Goal: Task Accomplishment & Management: Manage account settings

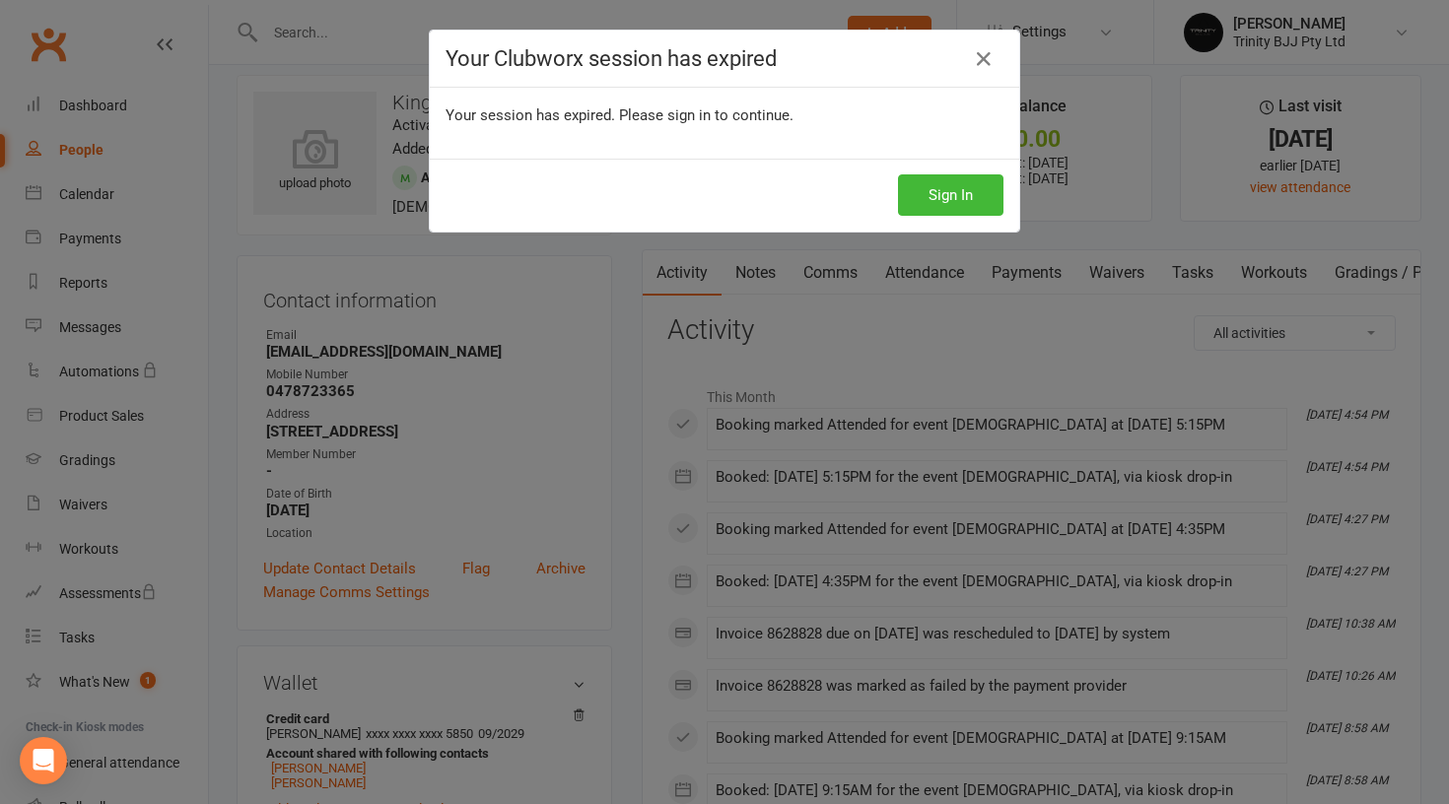
scroll to position [18, 0]
click at [961, 192] on button "Sign In" at bounding box center [950, 194] width 105 height 41
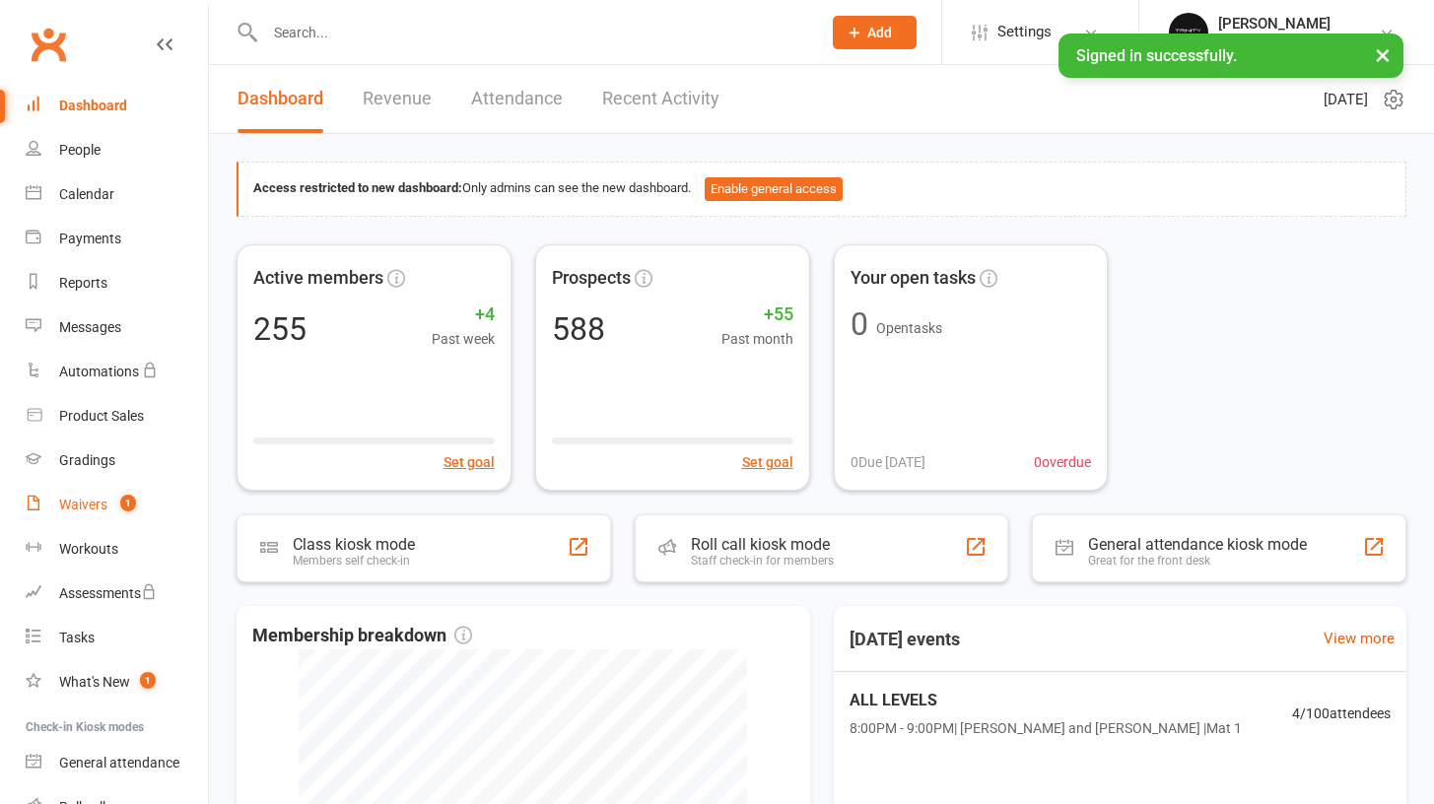
click at [87, 502] on div "Waivers" at bounding box center [83, 505] width 48 height 16
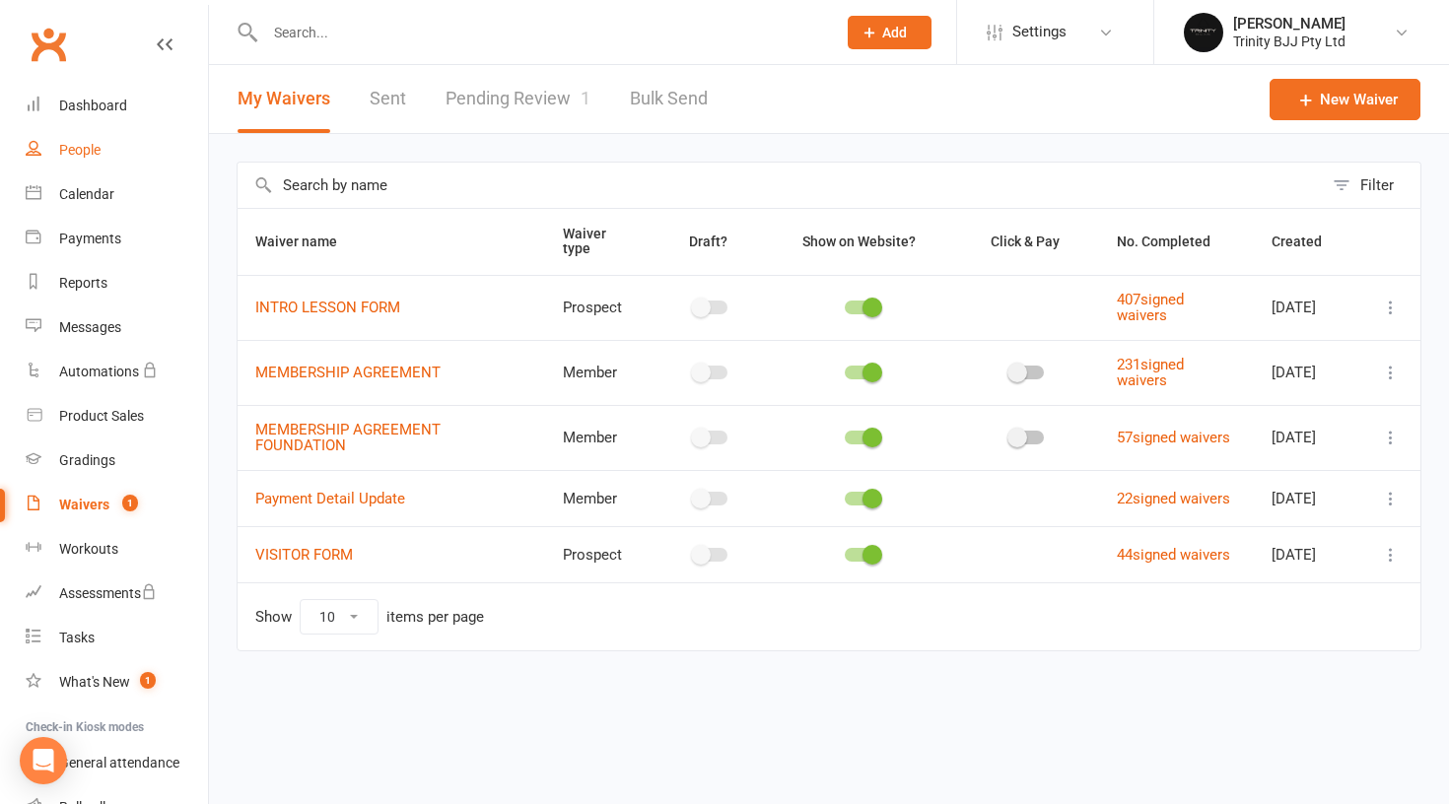
click at [69, 156] on div "People" at bounding box center [79, 150] width 41 height 16
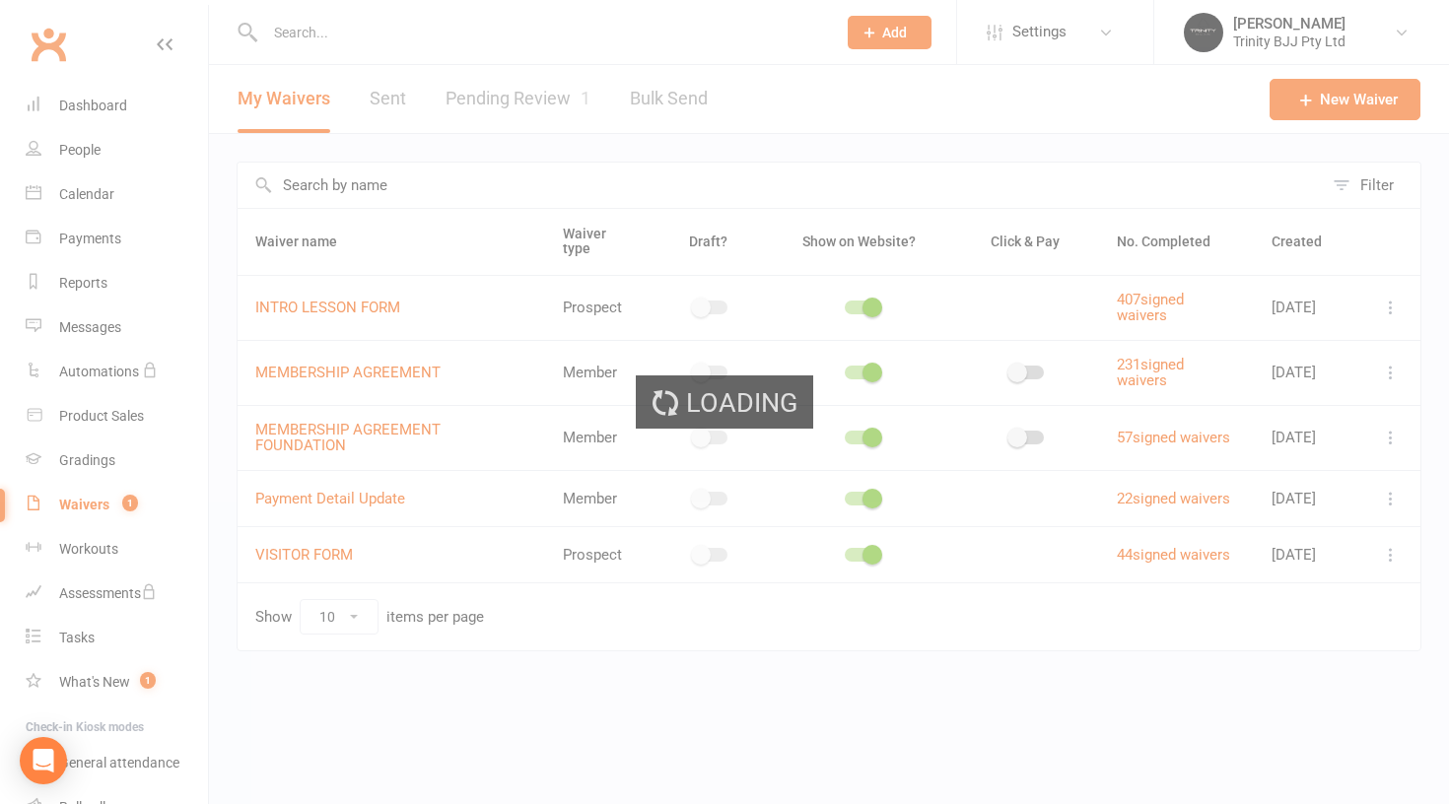
select select "100"
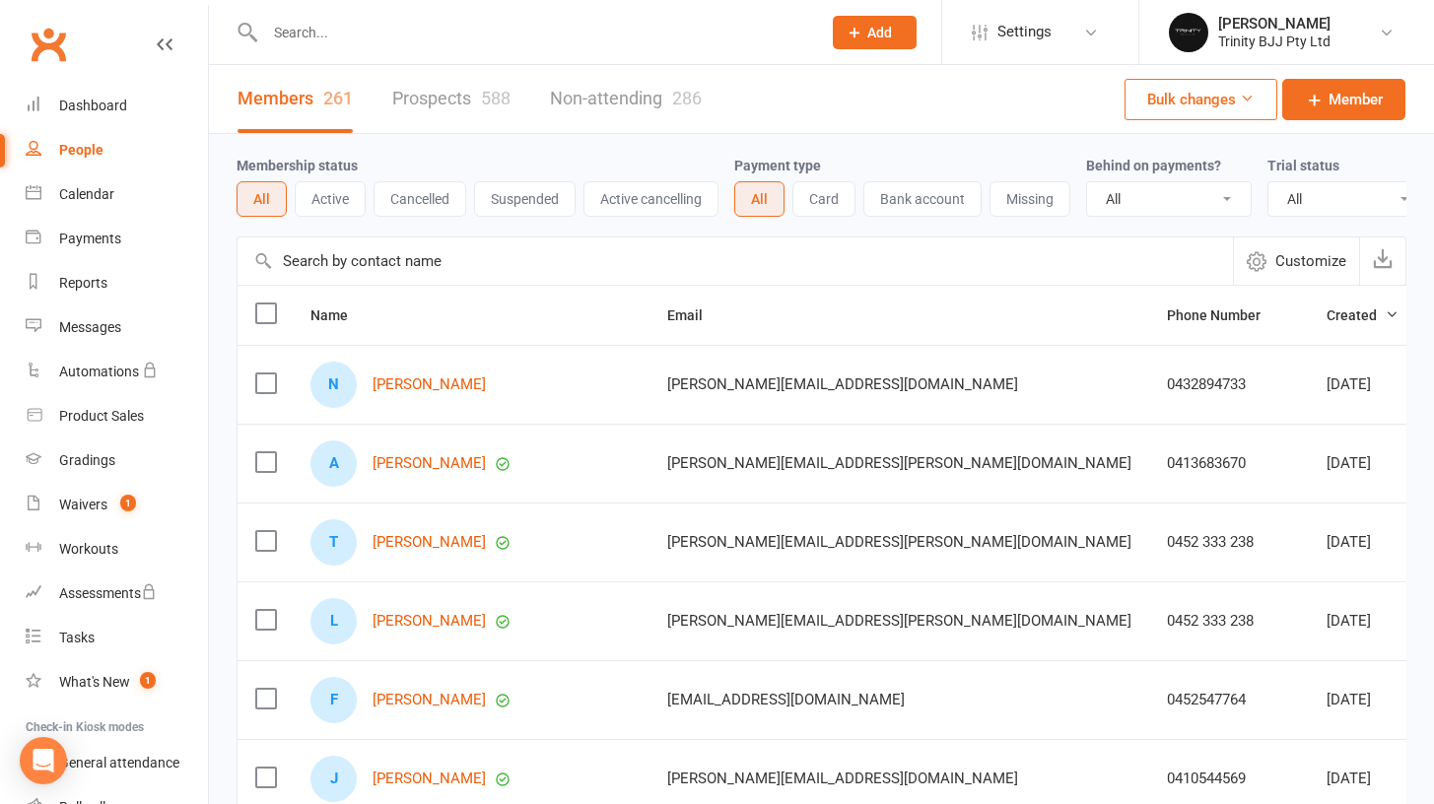
select select "true"
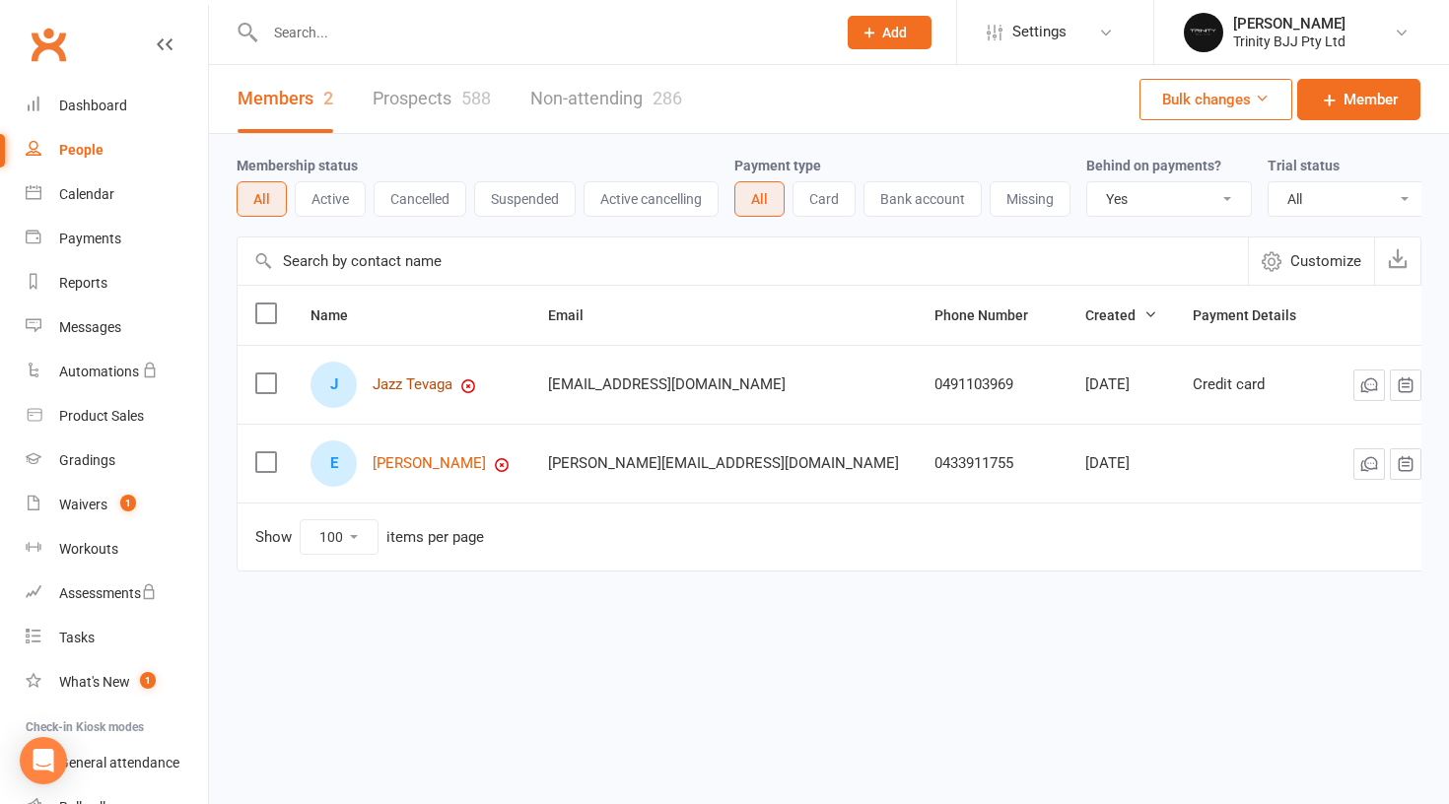
click at [446, 393] on link "Jazz Tevaga" at bounding box center [413, 385] width 80 height 17
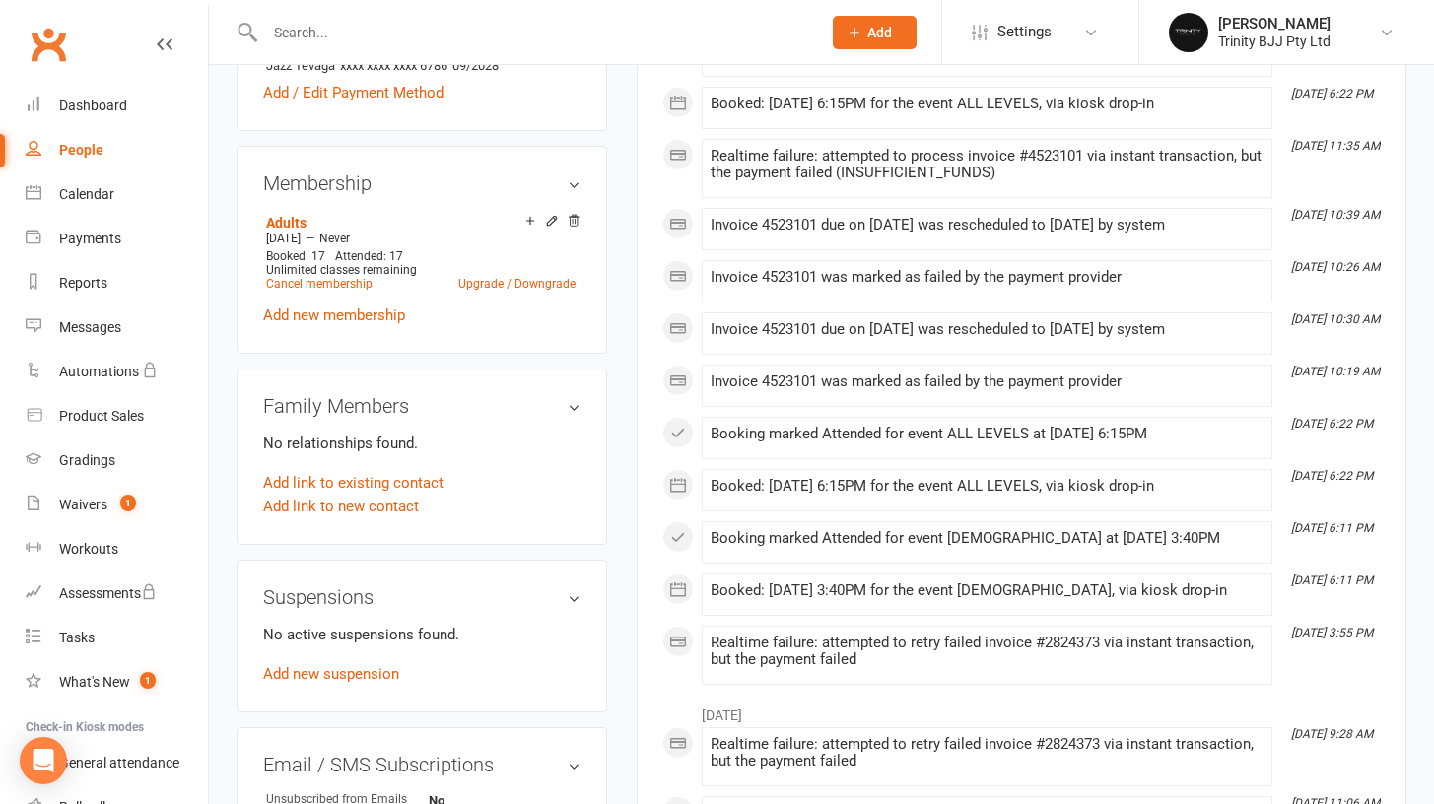
scroll to position [675, 0]
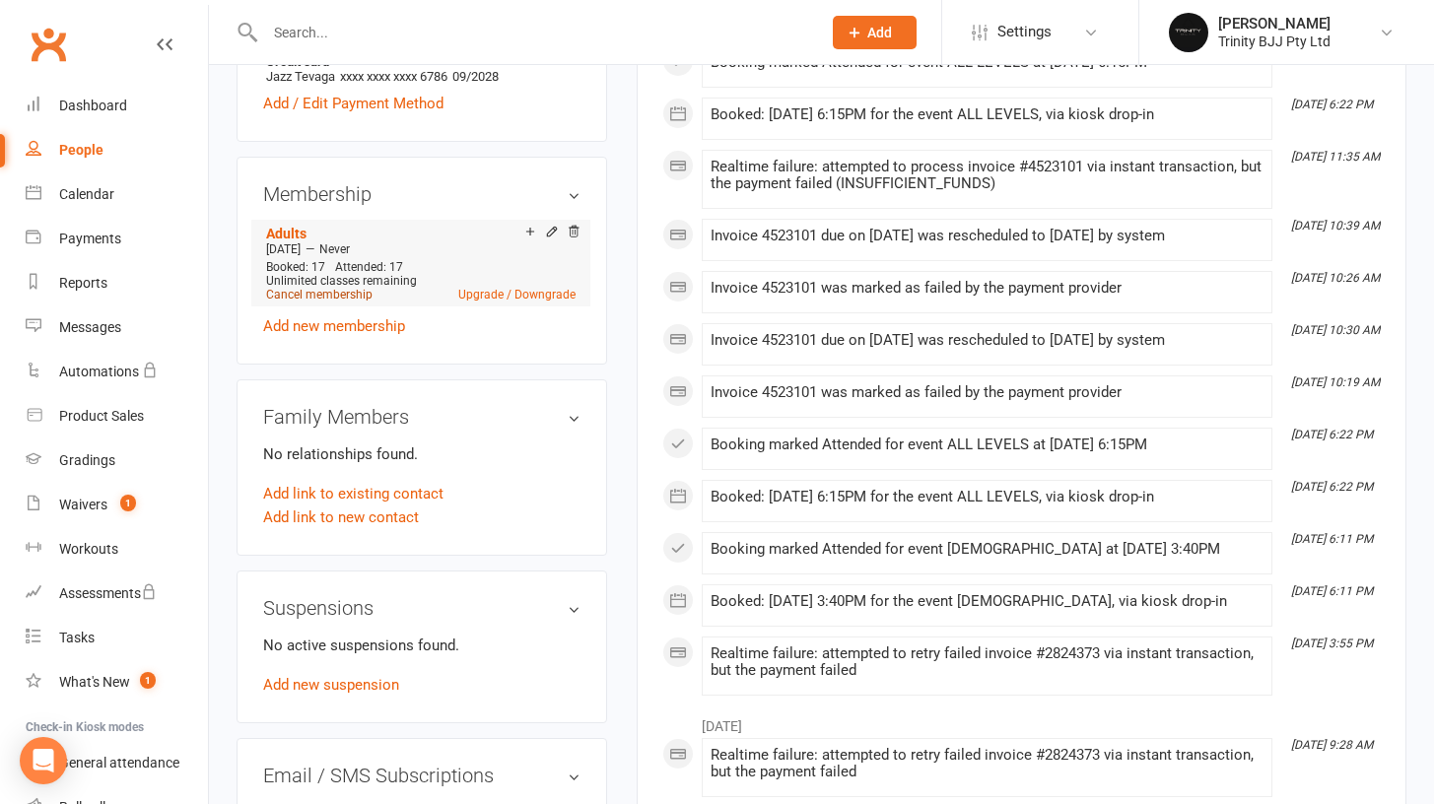
click at [326, 295] on link "Cancel membership" at bounding box center [319, 295] width 106 height 14
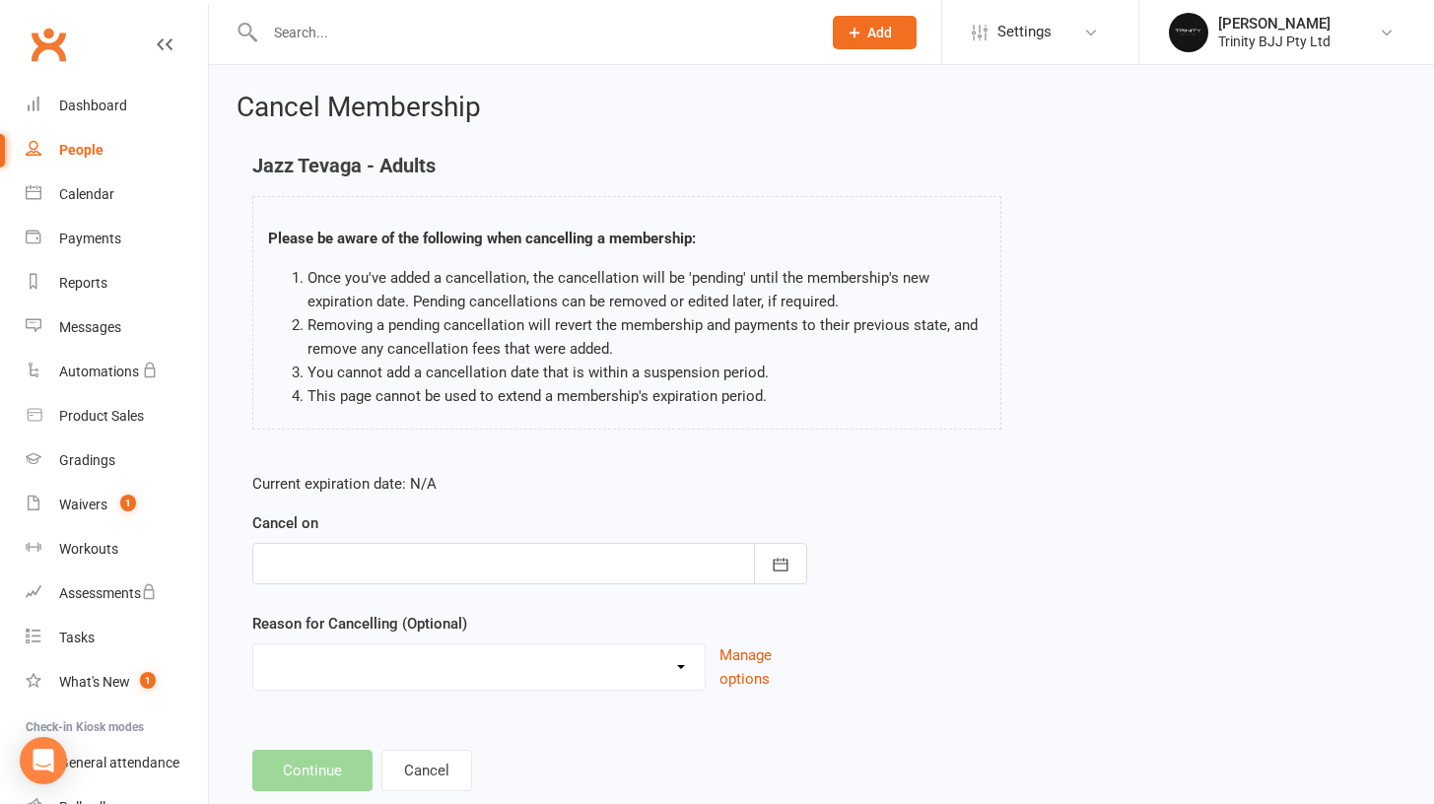
click at [444, 518] on div "Cancel on September 2025 Sun Mon Tue Wed Thu Fri Sat 36 31 01 02 03 04 05 06 37…" at bounding box center [529, 548] width 555 height 73
click at [439, 573] on div at bounding box center [529, 563] width 555 height 41
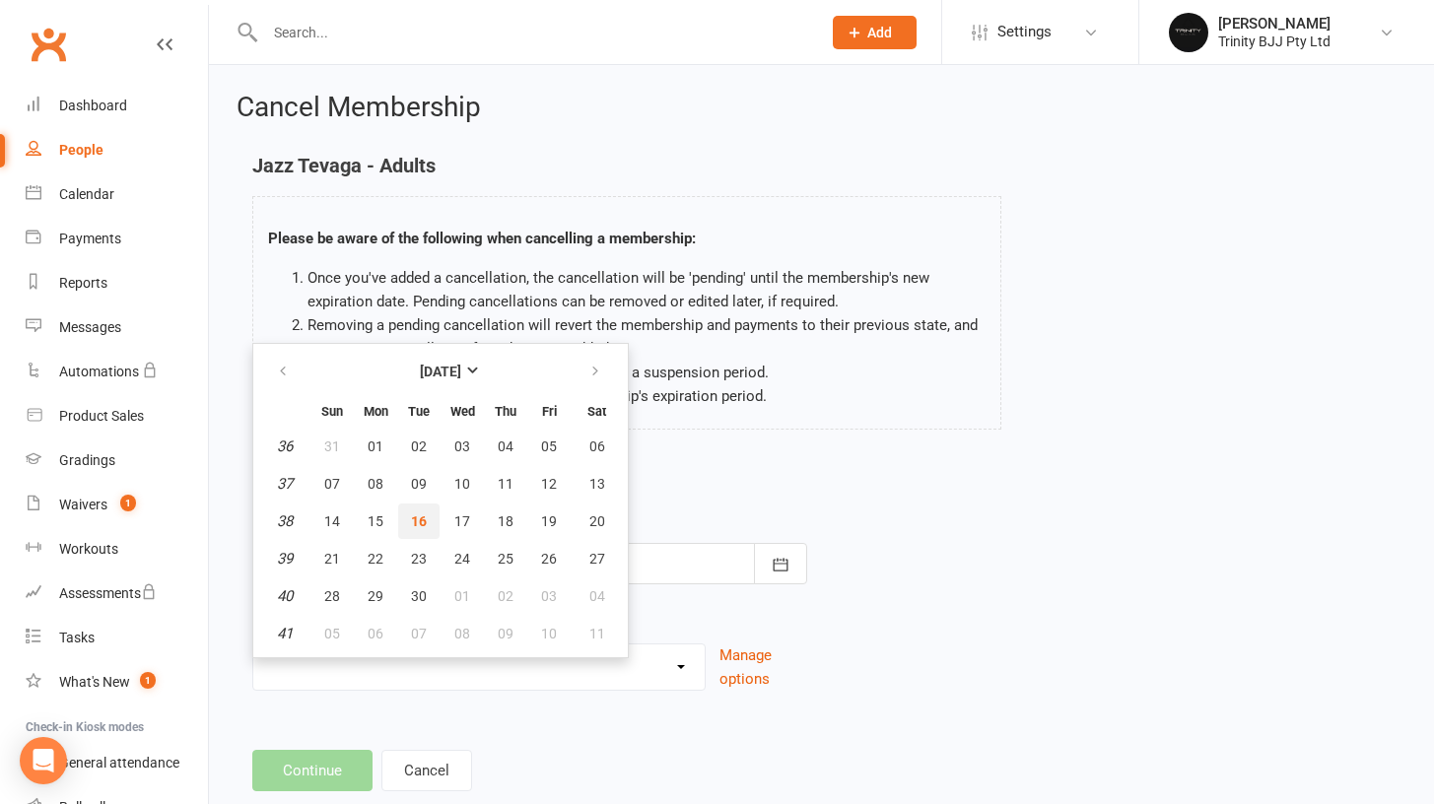
click at [426, 520] on span "16" at bounding box center [419, 522] width 16 height 16
type input "[DATE]"
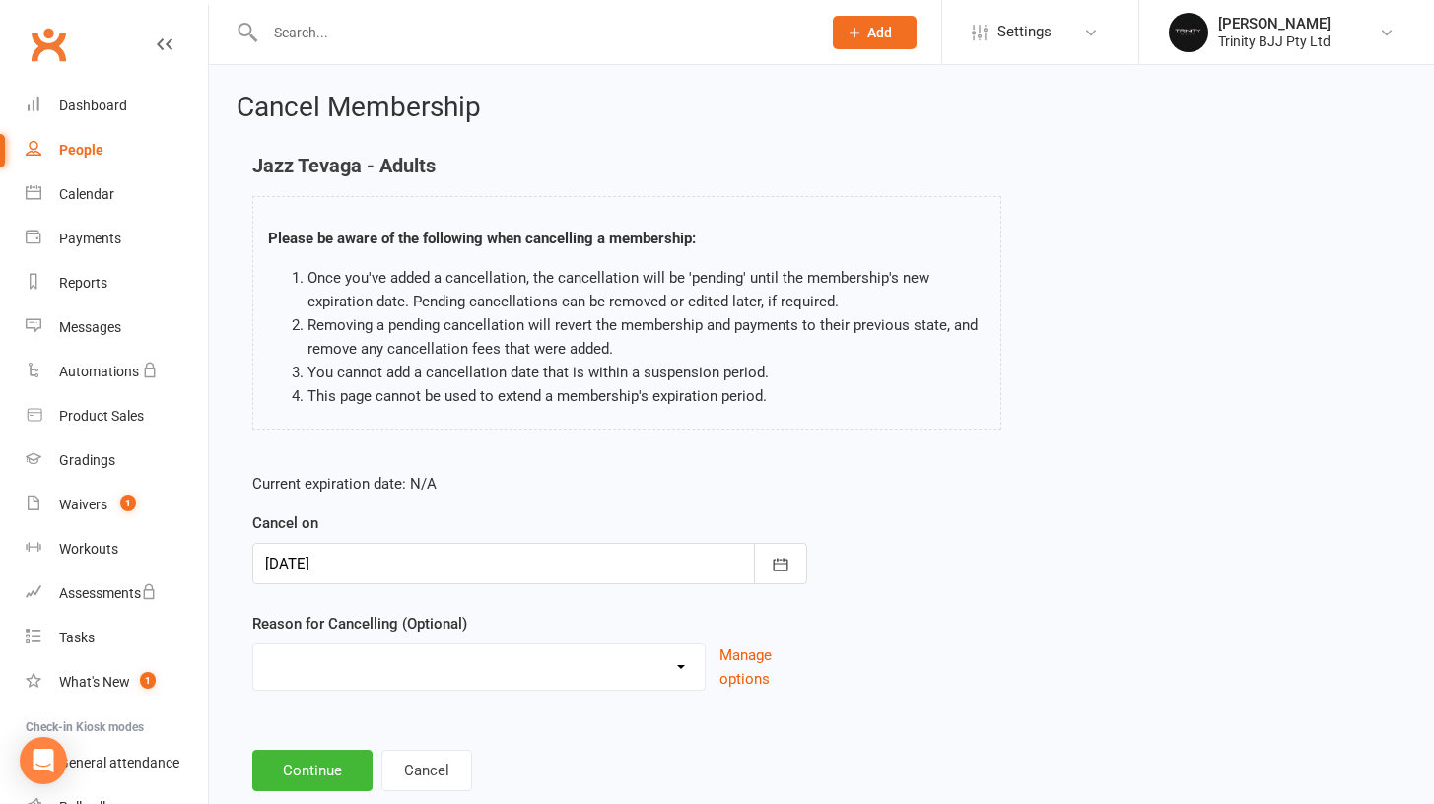
select select "2"
click at [314, 764] on button "Continue" at bounding box center [312, 770] width 120 height 41
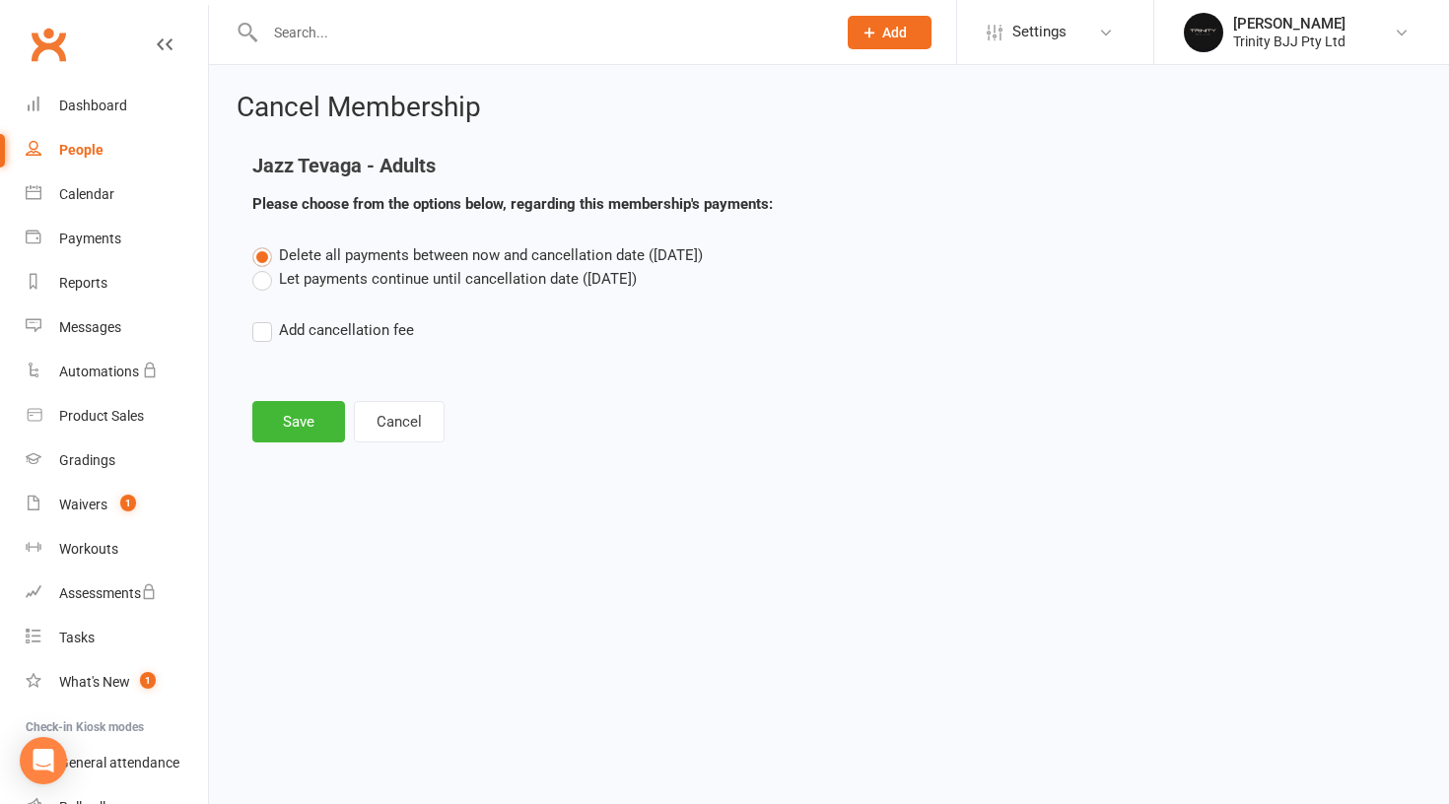
click at [343, 277] on label "Let payments continue until cancellation date (Sep 16, 2025)" at bounding box center [444, 279] width 384 height 24
click at [265, 267] on input "Let payments continue until cancellation date (Sep 16, 2025)" at bounding box center [258, 267] width 13 height 0
click at [327, 250] on span "Delete all payments between now and cancellation date (Sep 16, 2025)" at bounding box center [491, 255] width 424 height 18
click at [265, 243] on input "Delete all payments between now and cancellation date (Sep 16, 2025)" at bounding box center [258, 243] width 13 height 0
click at [289, 417] on button "Save" at bounding box center [298, 421] width 93 height 41
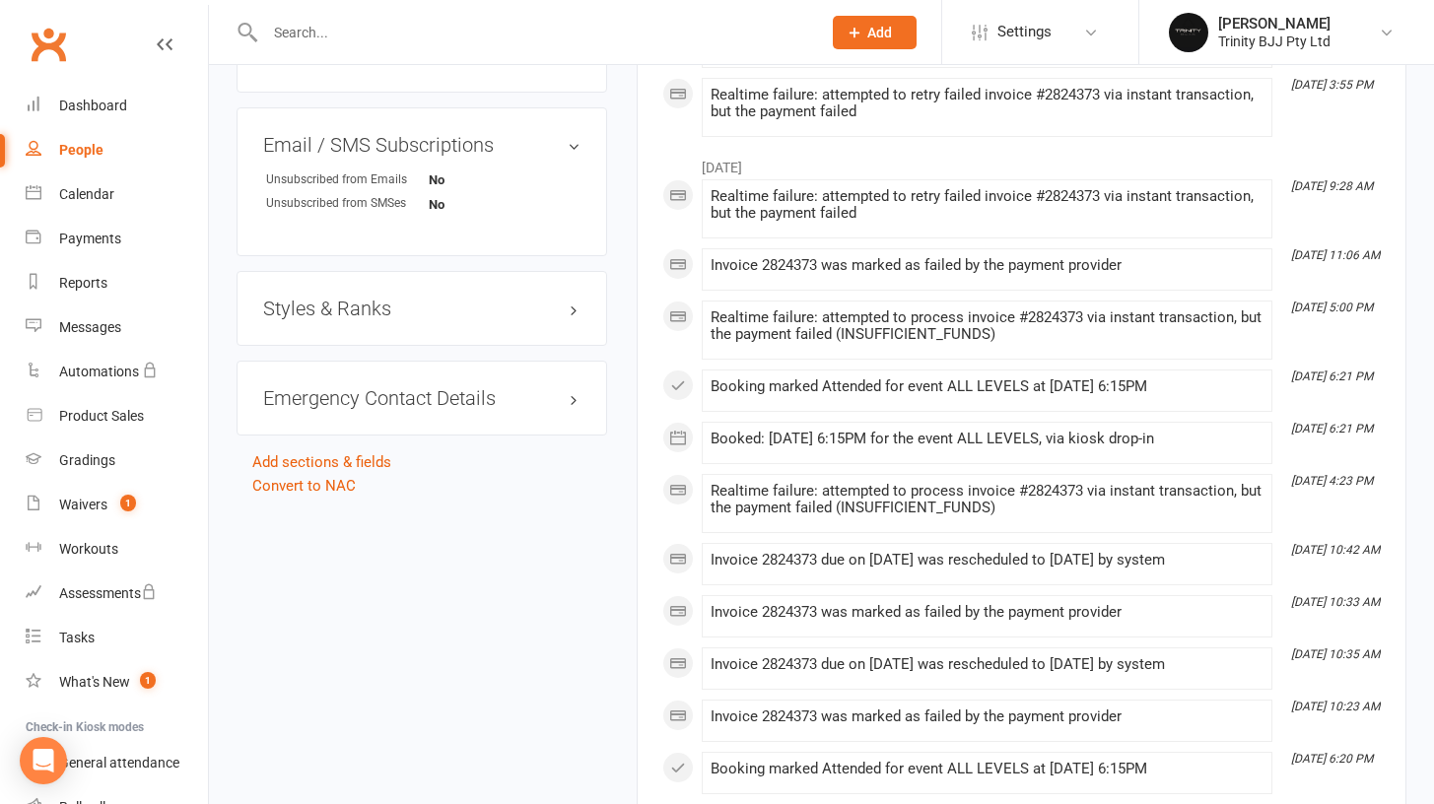
scroll to position [1285, 0]
click at [76, 155] on div "People" at bounding box center [81, 150] width 44 height 16
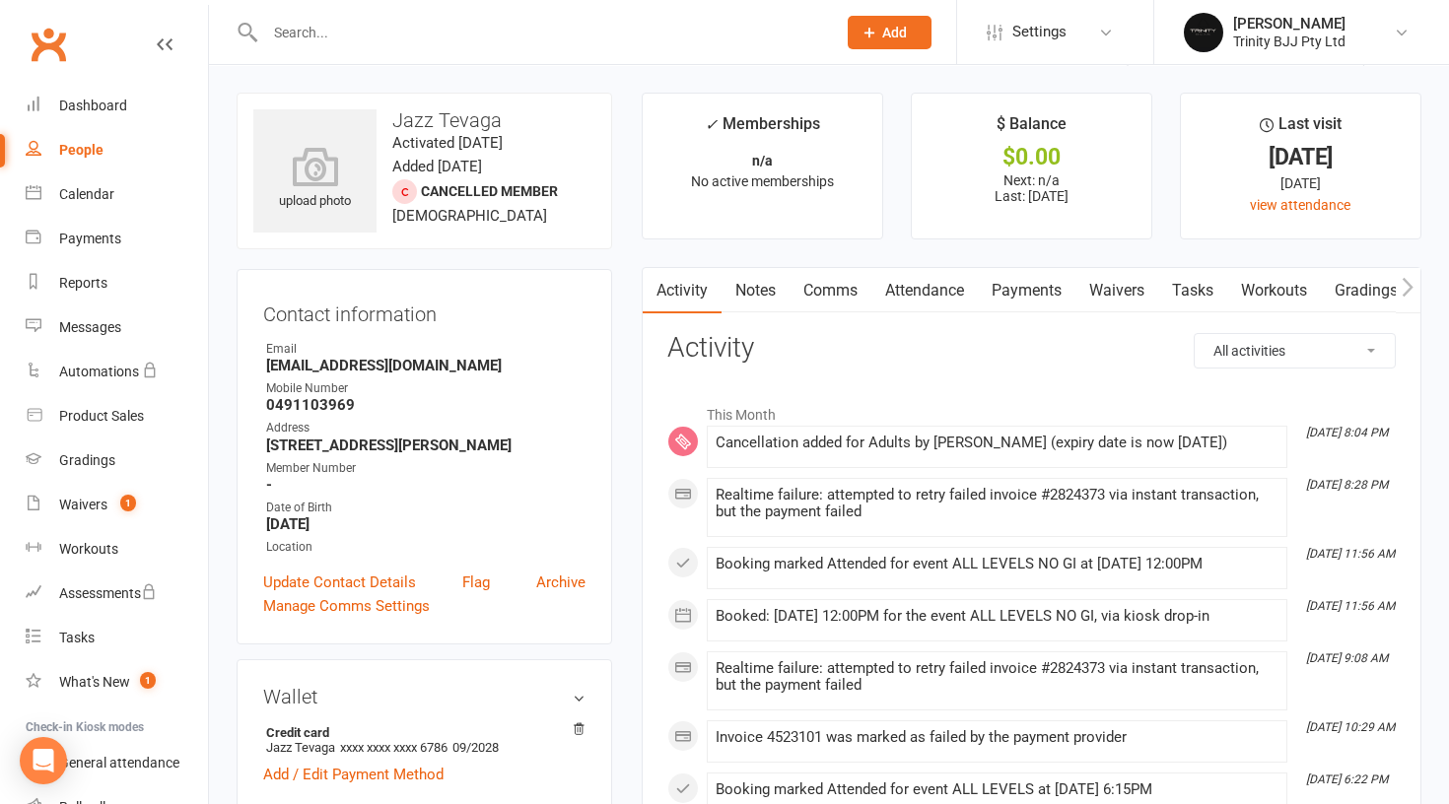
select select "true"
select select "100"
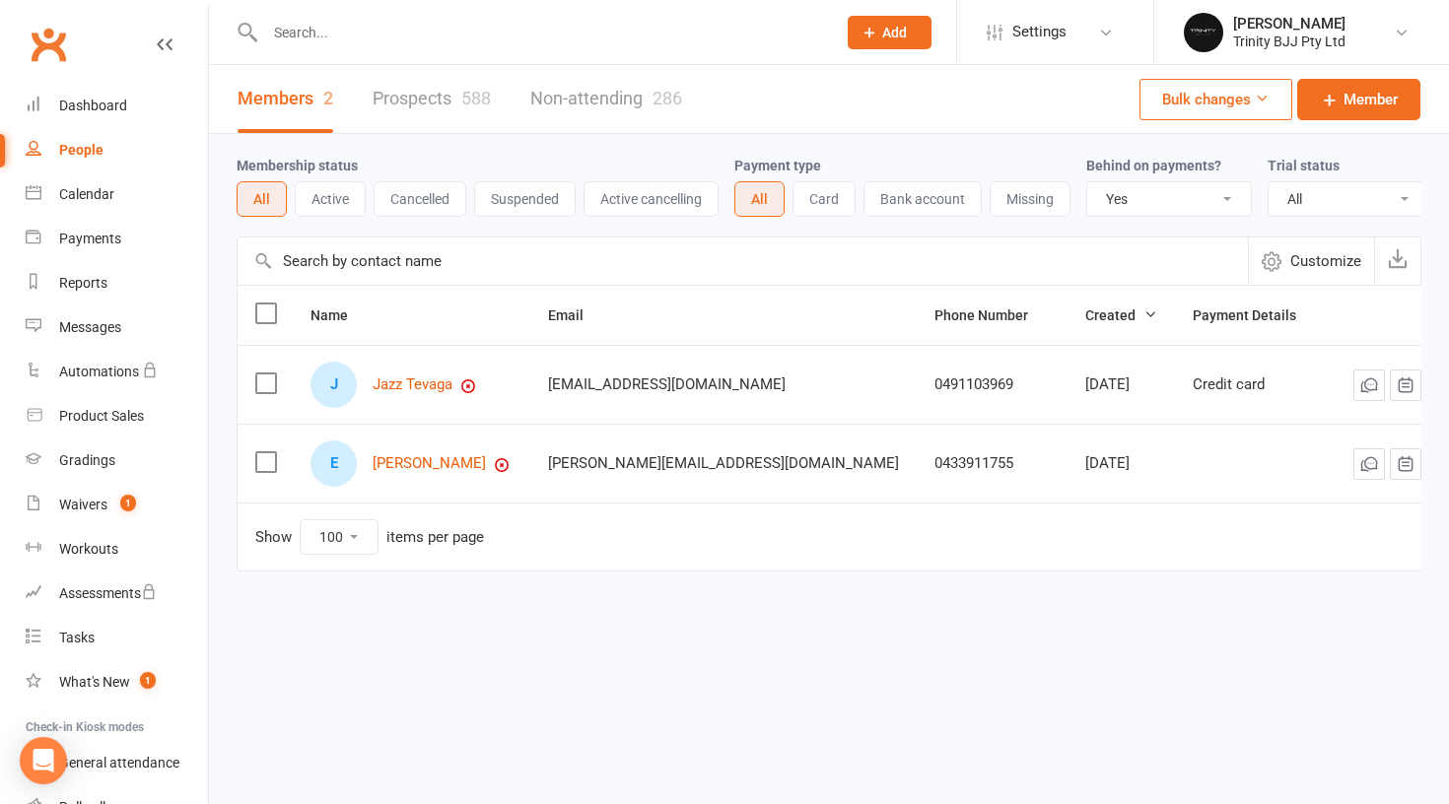
click at [262, 393] on label at bounding box center [265, 384] width 20 height 20
click at [262, 374] on input "checkbox" at bounding box center [265, 374] width 20 height 0
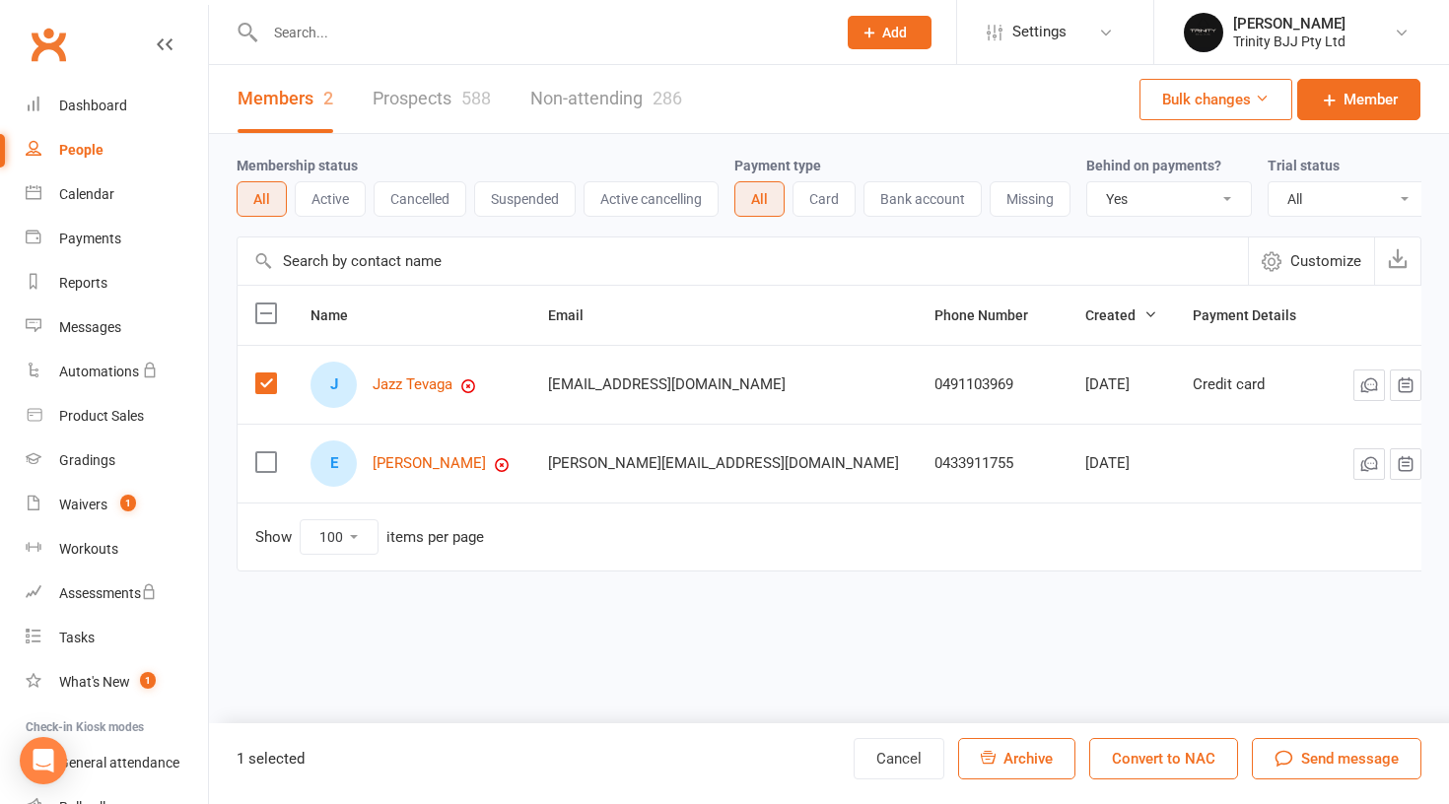
click at [1059, 761] on button "Archive" at bounding box center [1016, 758] width 117 height 41
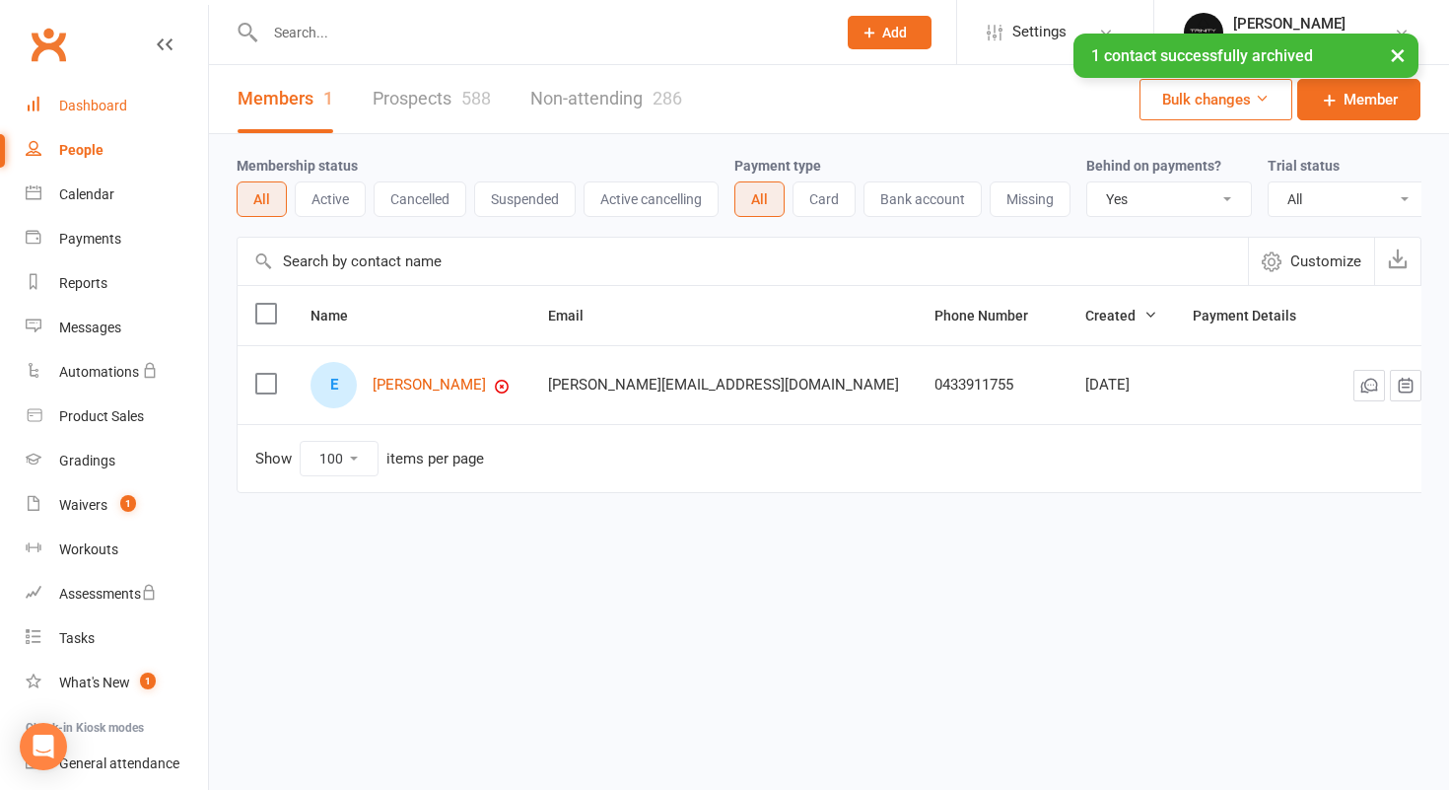
click at [83, 120] on link "Dashboard" at bounding box center [117, 106] width 182 height 44
